Goal: Task Accomplishment & Management: Use online tool/utility

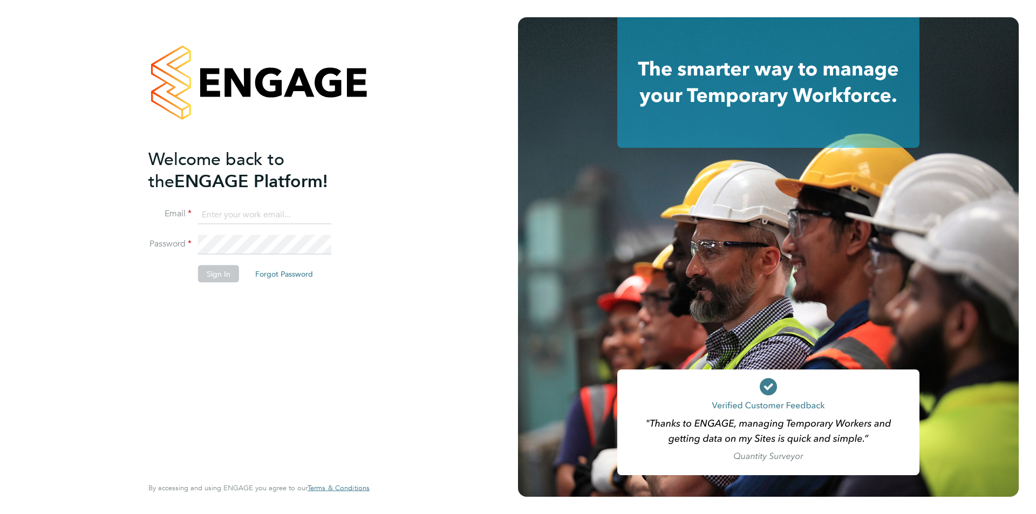
click at [241, 223] on input at bounding box center [264, 214] width 133 height 19
type input "[PERSON_NAME][EMAIL_ADDRESS][PERSON_NAME][DOMAIN_NAME]"
click at [211, 273] on button "Sign In" at bounding box center [218, 273] width 41 height 17
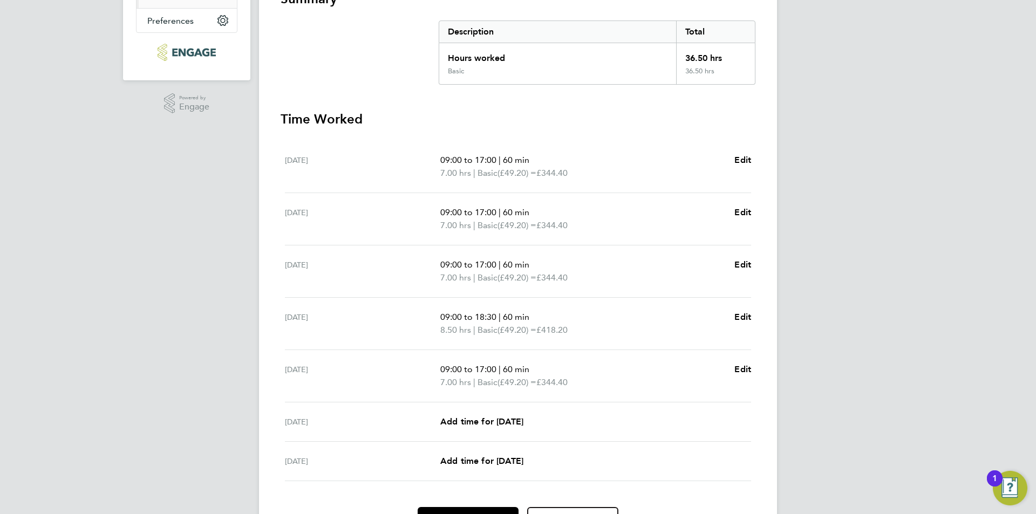
scroll to position [274, 0]
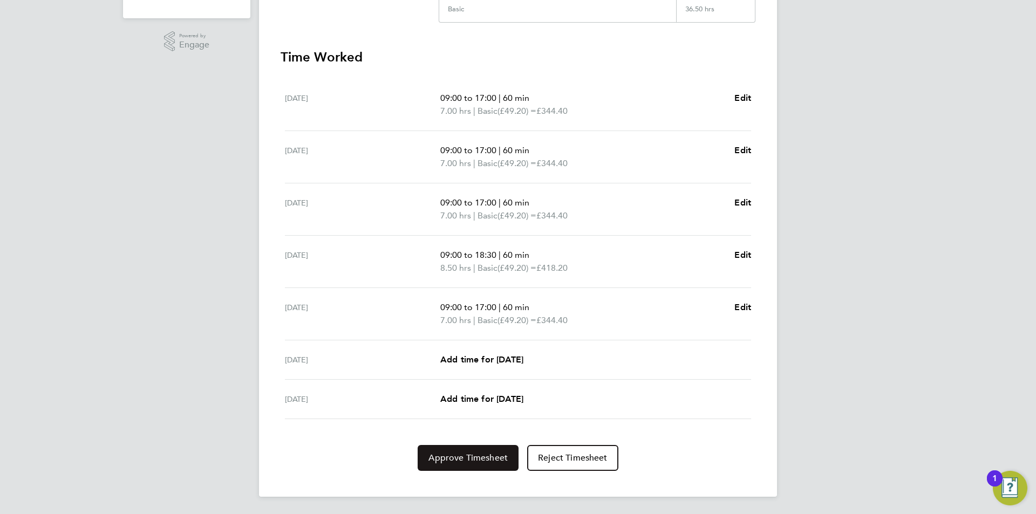
click at [457, 462] on span "Approve Timesheet" at bounding box center [467, 458] width 79 height 11
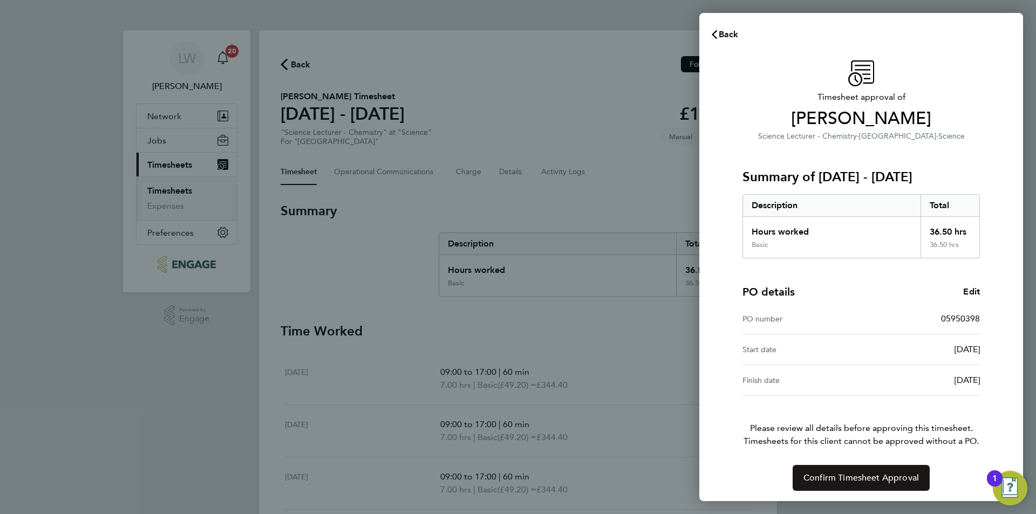
click at [859, 473] on span "Confirm Timesheet Approval" at bounding box center [860, 478] width 115 height 11
